Goal: Transaction & Acquisition: Purchase product/service

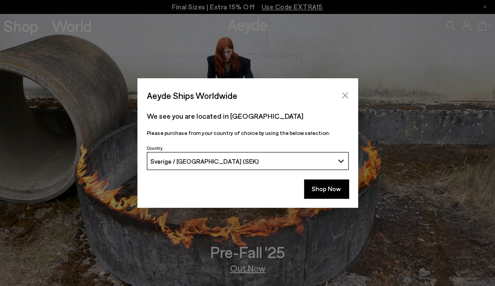
click at [349, 96] on button "Close" at bounding box center [345, 96] width 14 height 14
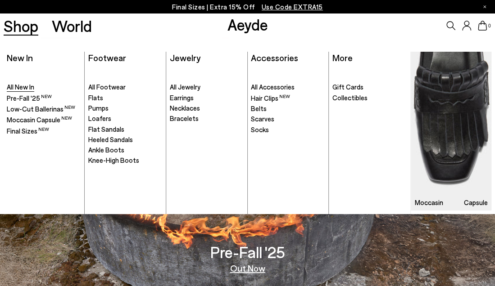
click at [22, 90] on span "All New In" at bounding box center [20, 87] width 27 height 8
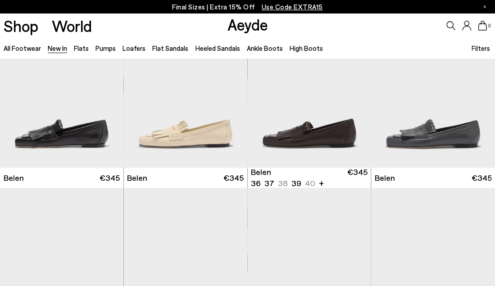
scroll to position [46, 0]
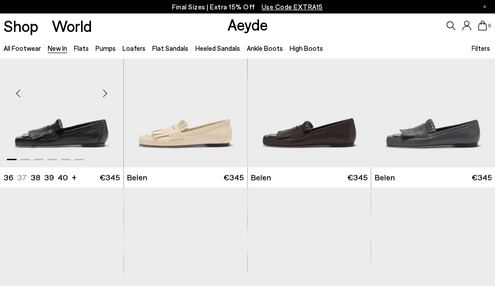
click at [78, 131] on img "1 / 6" at bounding box center [61, 89] width 123 height 155
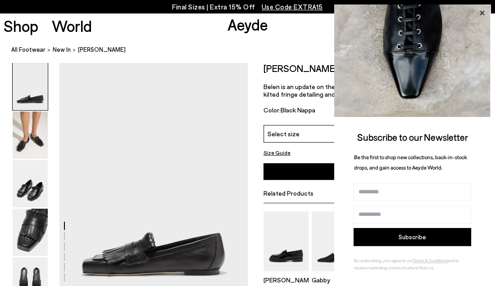
click at [480, 9] on icon at bounding box center [482, 13] width 12 height 12
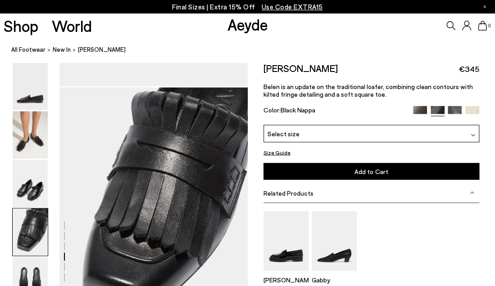
scroll to position [789, 0]
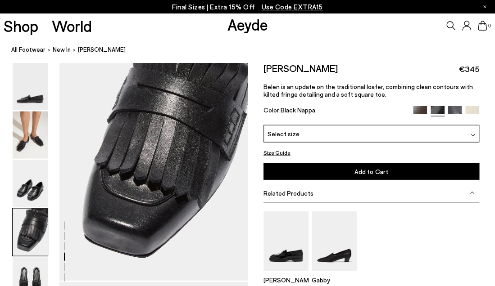
click at [155, 144] on div at bounding box center [124, 29] width 248 height 1511
click at [31, 211] on img at bounding box center [30, 232] width 35 height 47
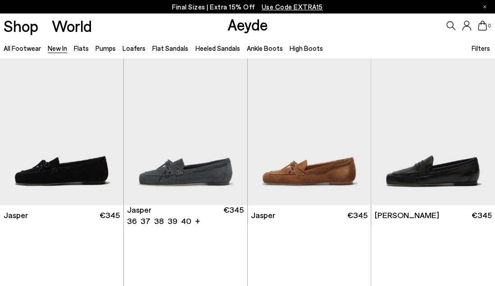
scroll to position [184, 0]
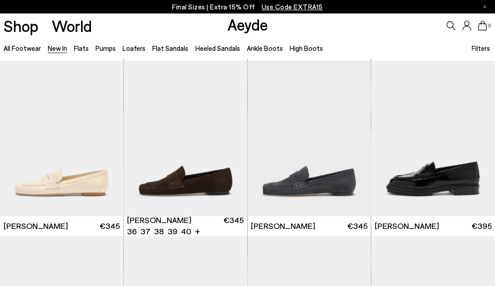
scroll to position [349, 0]
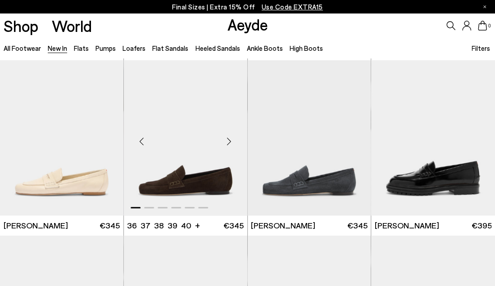
click at [216, 171] on img "1 / 6" at bounding box center [185, 137] width 123 height 155
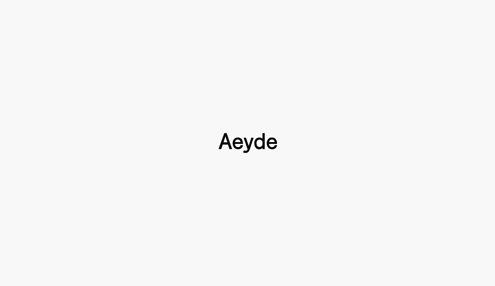
click at [27, 66] on div at bounding box center [247, 143] width 495 height 286
